Goal: Find specific page/section: Find specific page/section

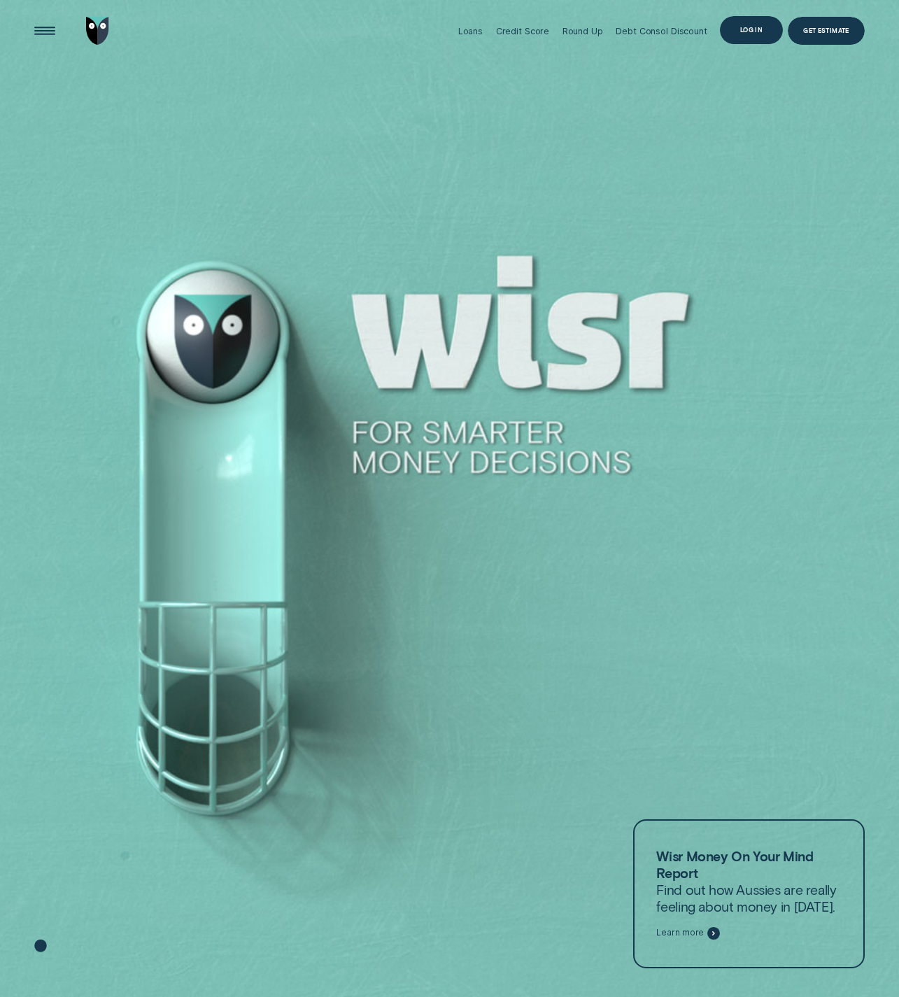
click at [759, 31] on div "Log in" at bounding box center [752, 30] width 22 height 6
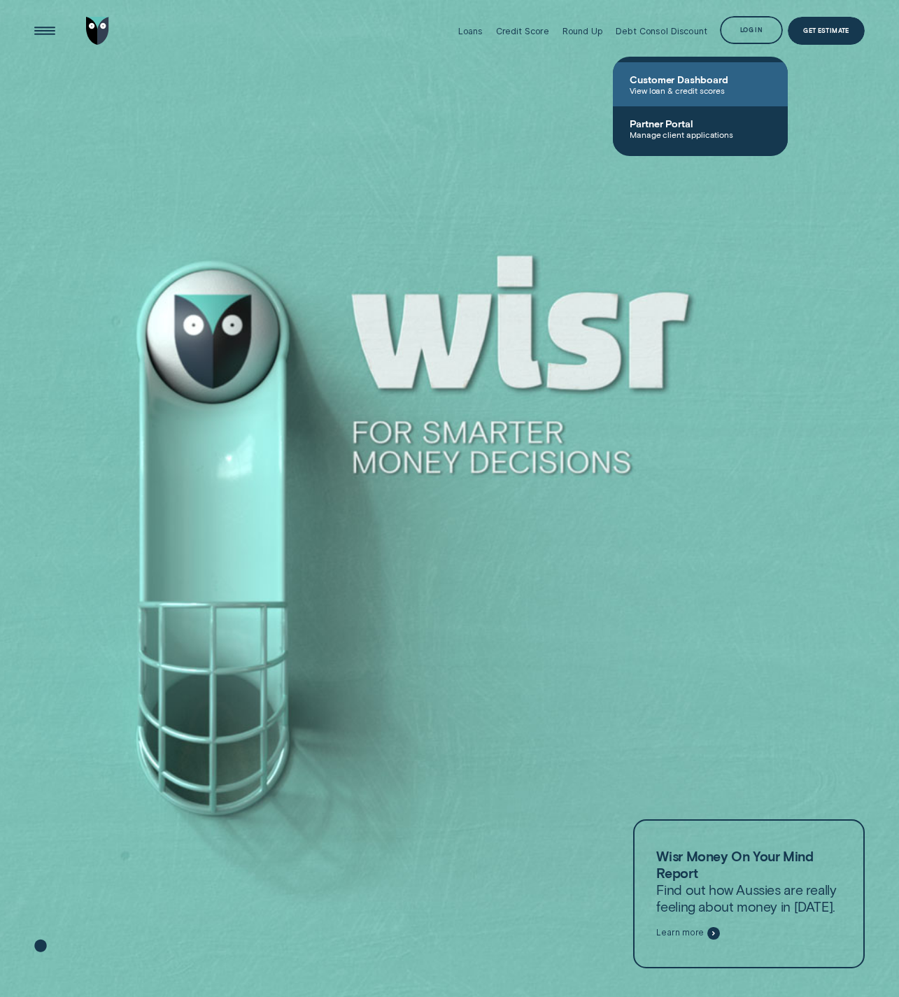
click at [698, 90] on span "View loan & credit scores" at bounding box center [700, 90] width 141 height 10
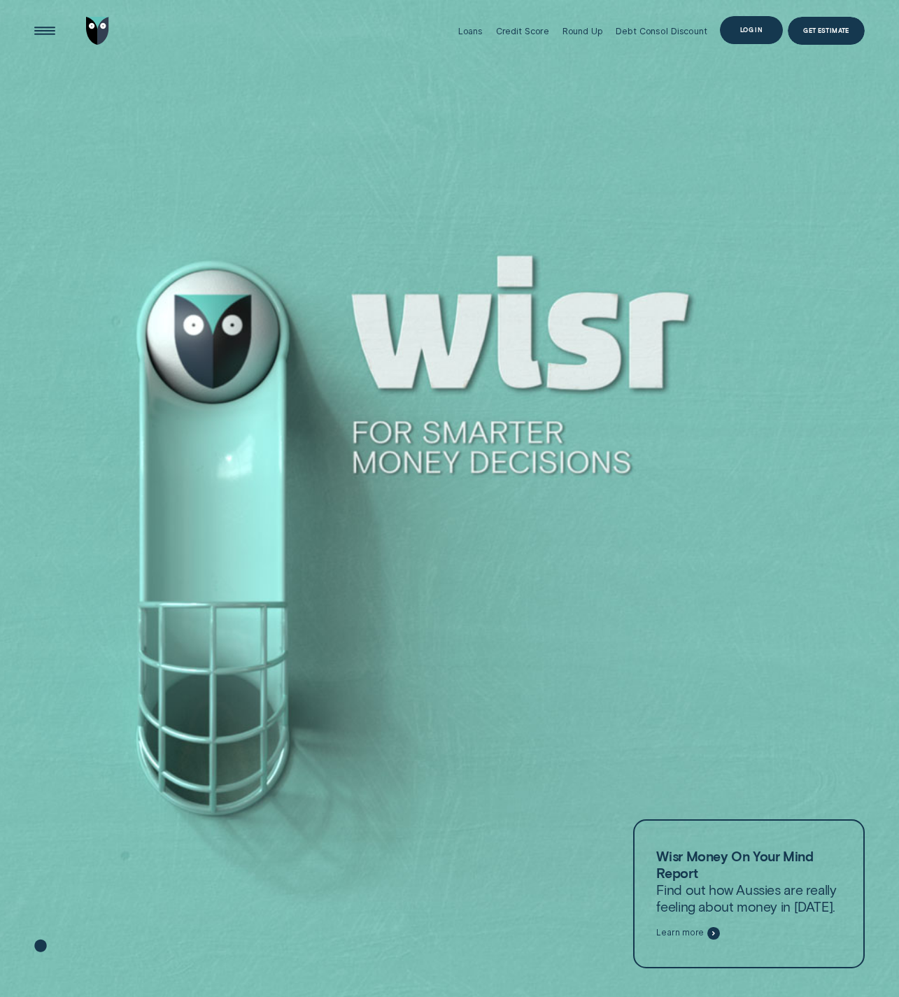
click at [752, 27] on div "Log in" at bounding box center [752, 30] width 22 height 6
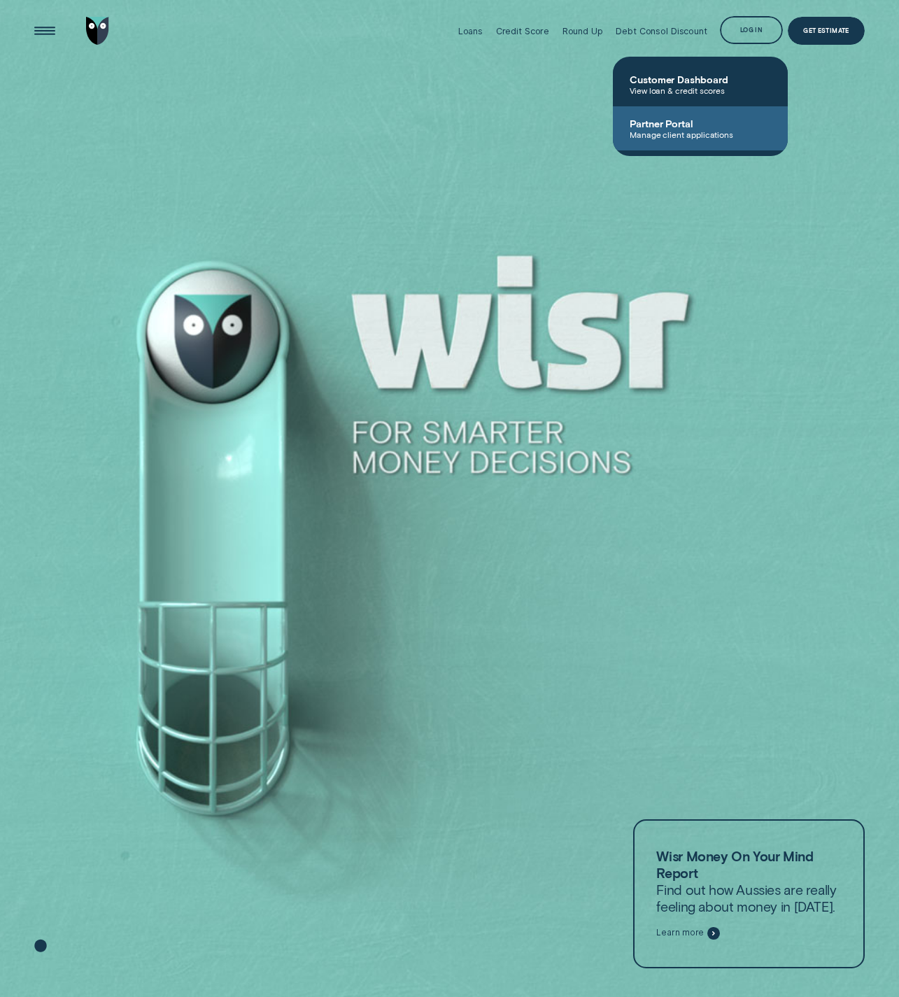
click at [672, 139] on link "Partner Portal Manage client applications" at bounding box center [700, 128] width 175 height 44
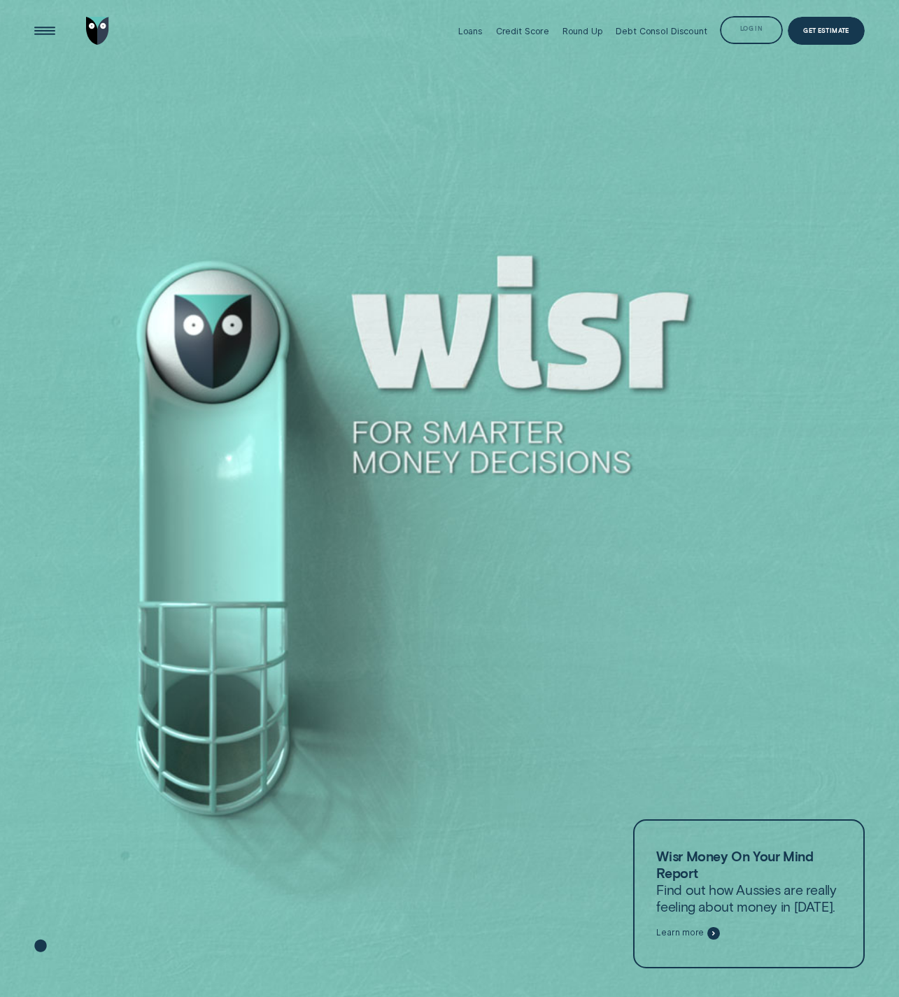
click at [742, 22] on div "Log in" at bounding box center [751, 30] width 62 height 28
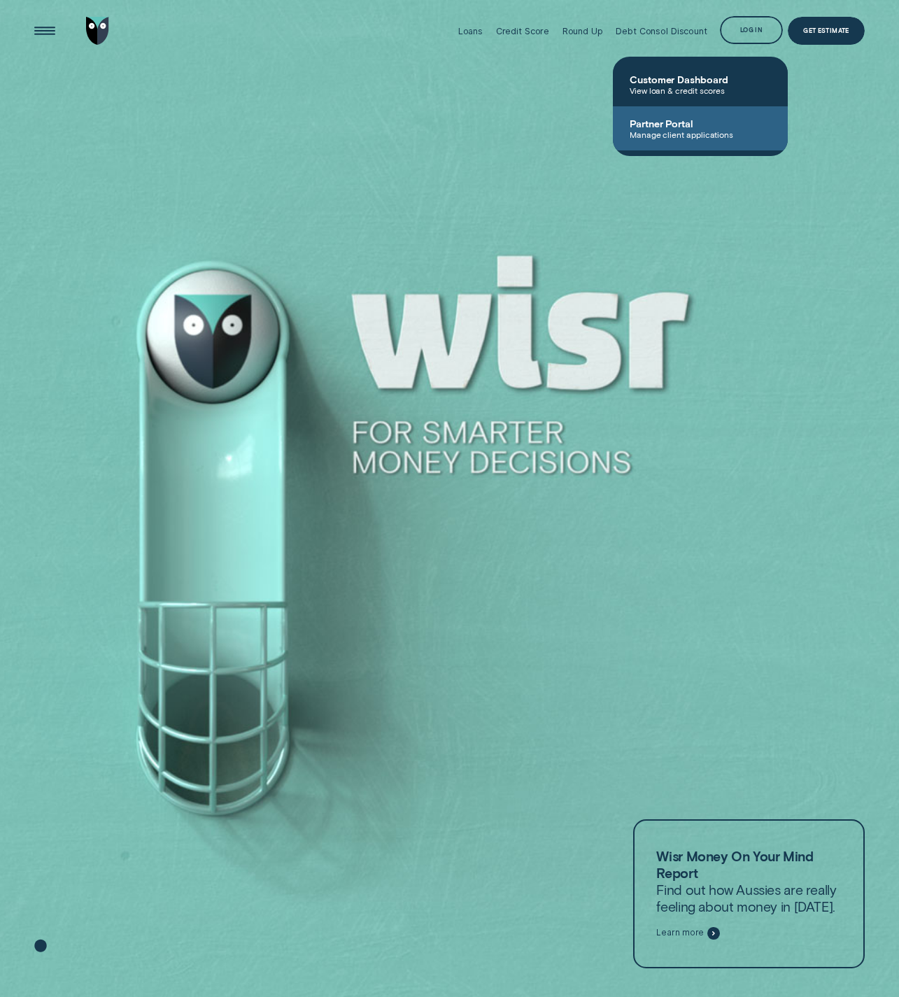
click at [710, 122] on span "Partner Portal" at bounding box center [700, 124] width 141 height 12
